Goal: Task Accomplishment & Management: Manage account settings

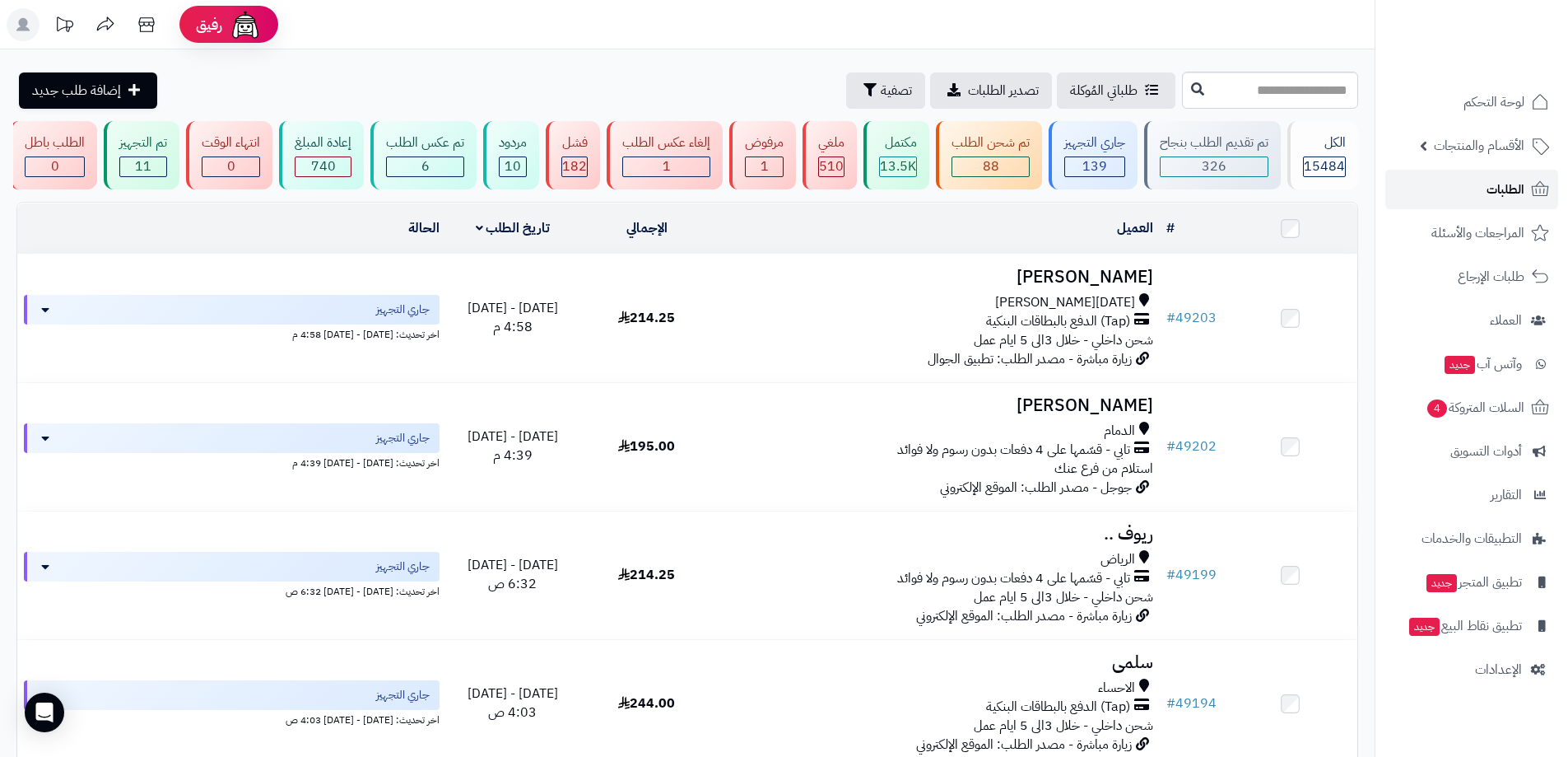
click at [1461, 182] on link "الطلبات" at bounding box center [1471, 189] width 173 height 40
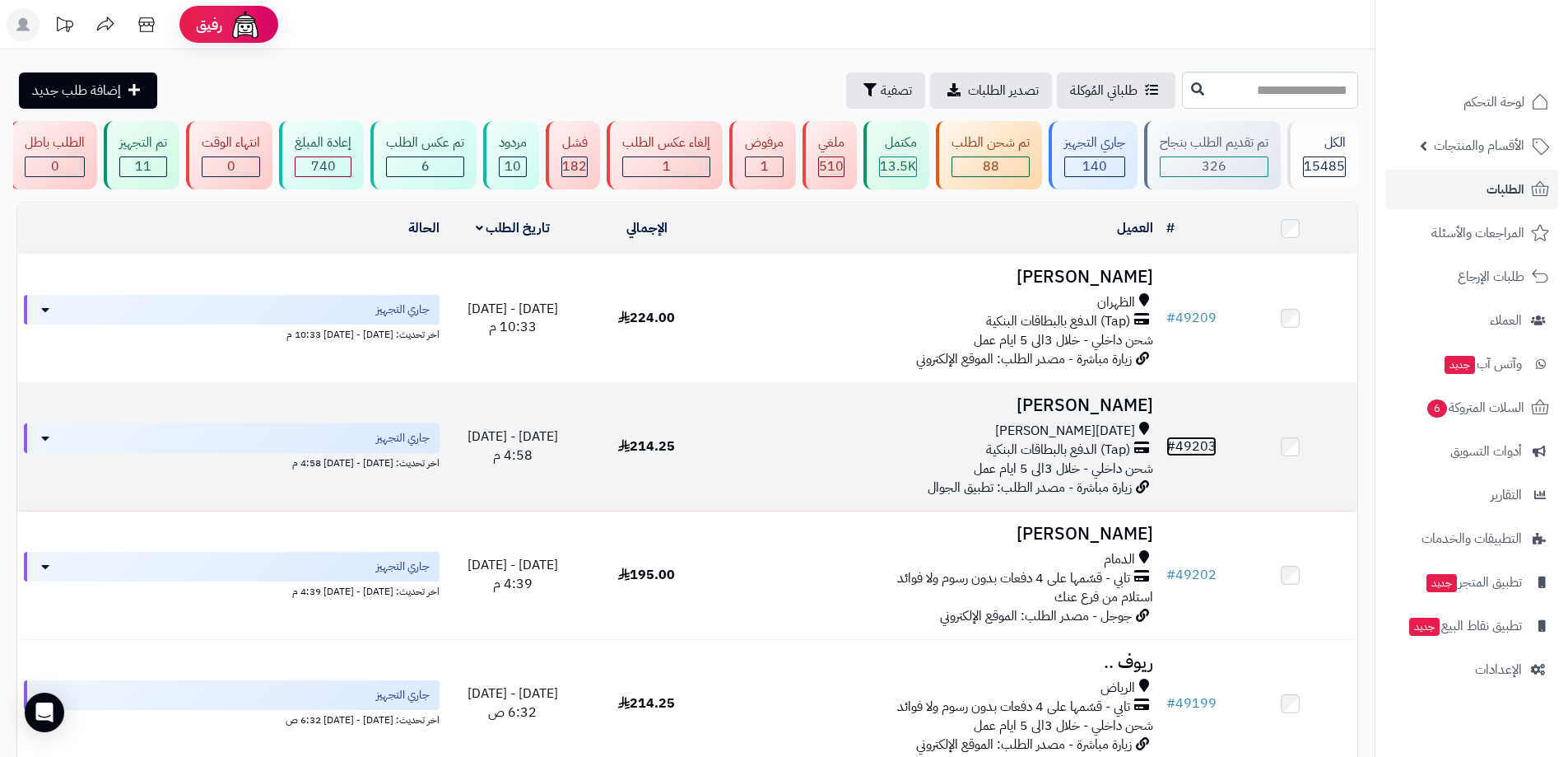
click at [1188, 456] on link "# 49203" at bounding box center [1191, 446] width 50 height 19
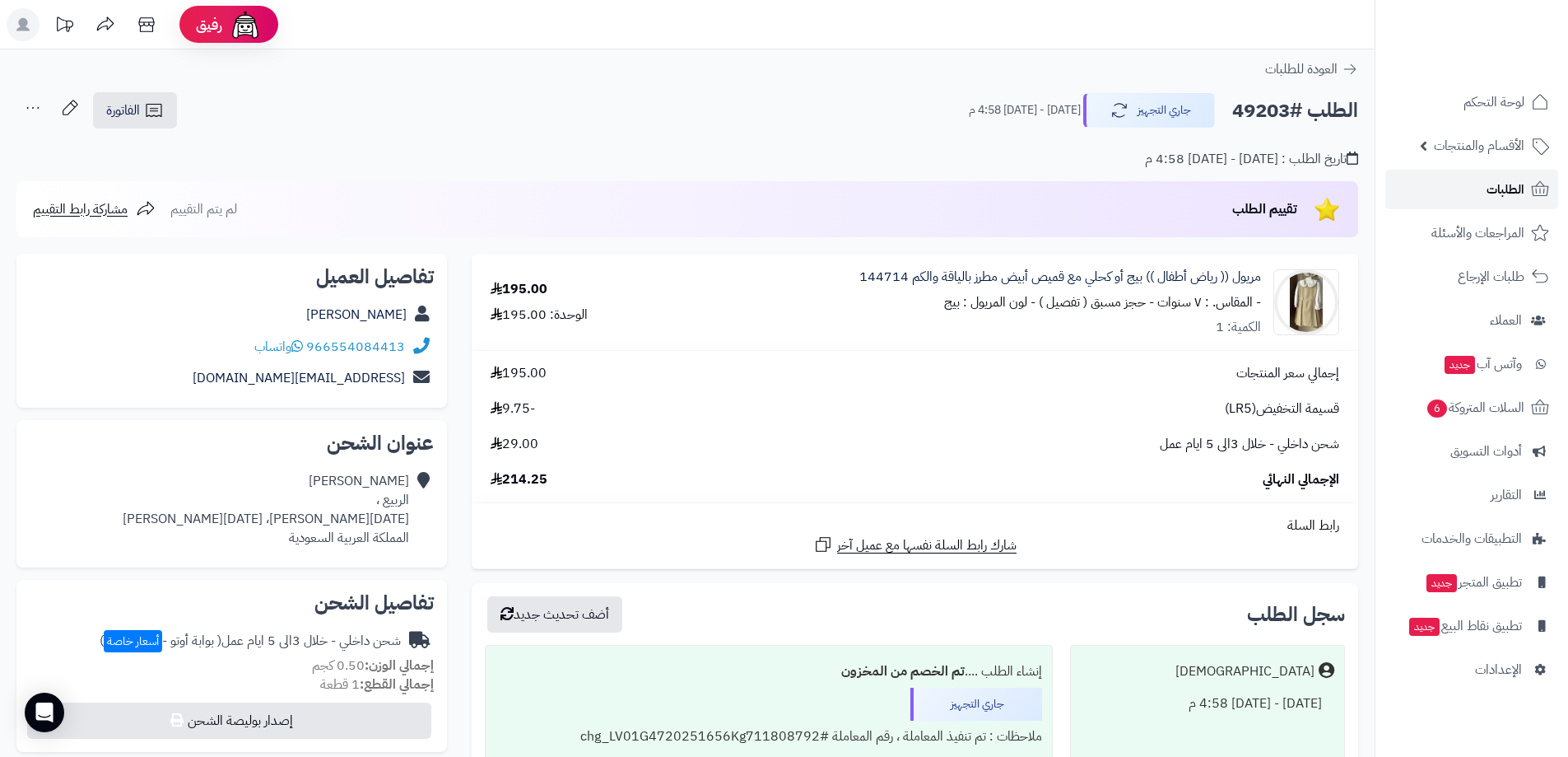
click at [1473, 182] on link "الطلبات" at bounding box center [1471, 189] width 173 height 40
